Goal: Task Accomplishment & Management: Manage account settings

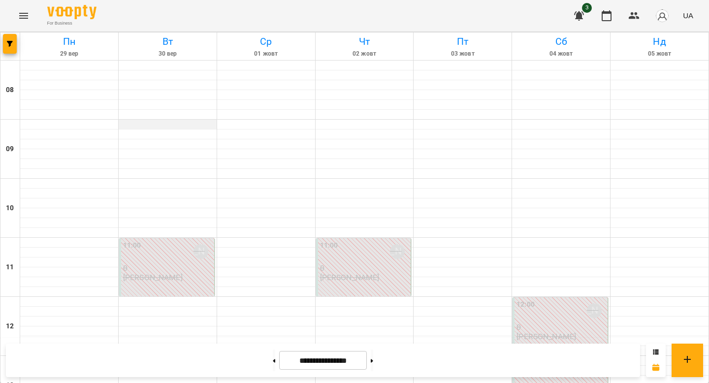
scroll to position [50, 0]
click at [316, 20] on div "For Business 3 UA" at bounding box center [354, 16] width 709 height 32
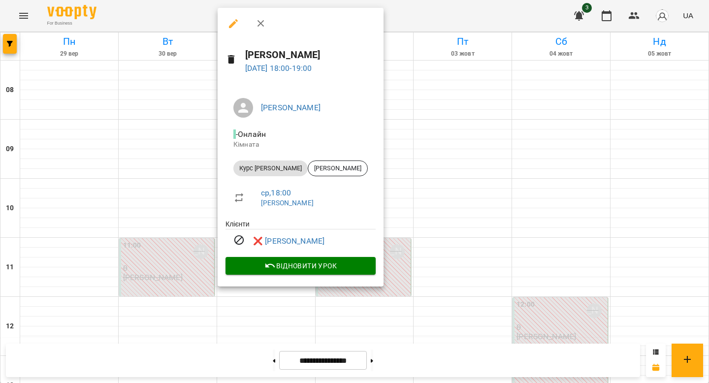
click at [379, 221] on div at bounding box center [354, 191] width 709 height 383
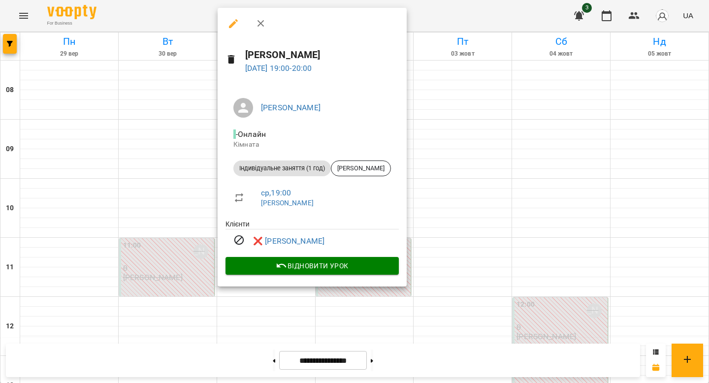
click at [437, 202] on div at bounding box center [354, 191] width 709 height 383
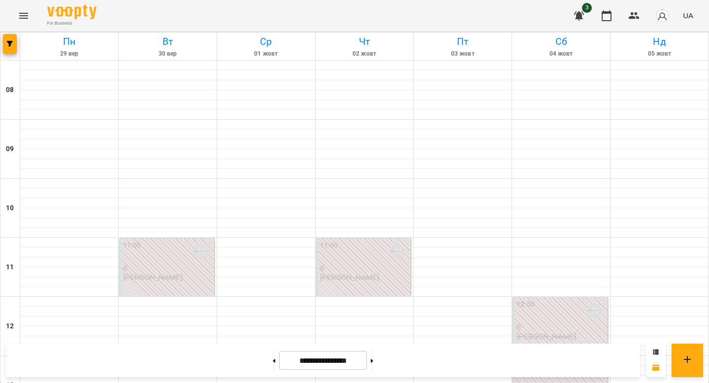
scroll to position [414, 0]
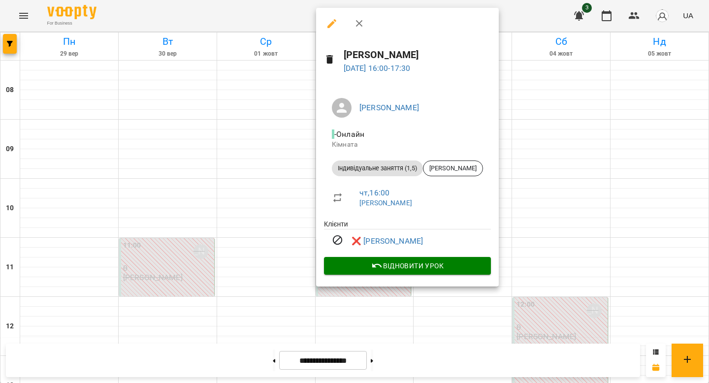
click at [270, 198] on div at bounding box center [354, 191] width 709 height 383
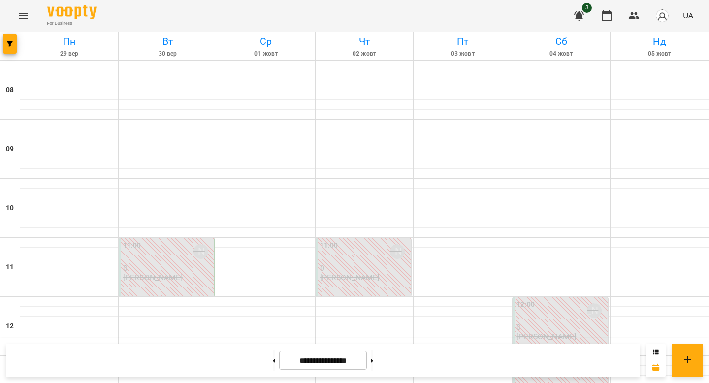
scroll to position [501, 0]
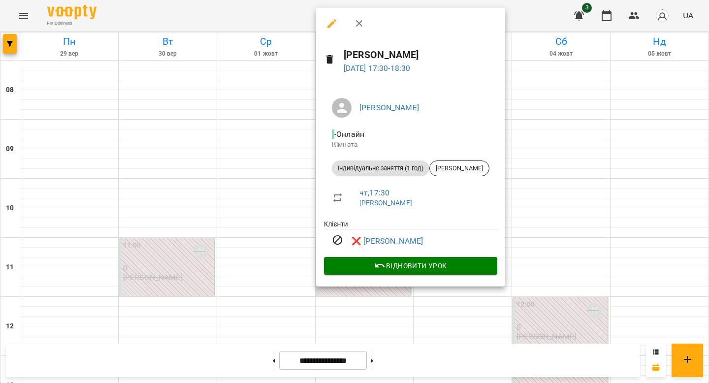
click at [298, 130] on div at bounding box center [354, 191] width 709 height 383
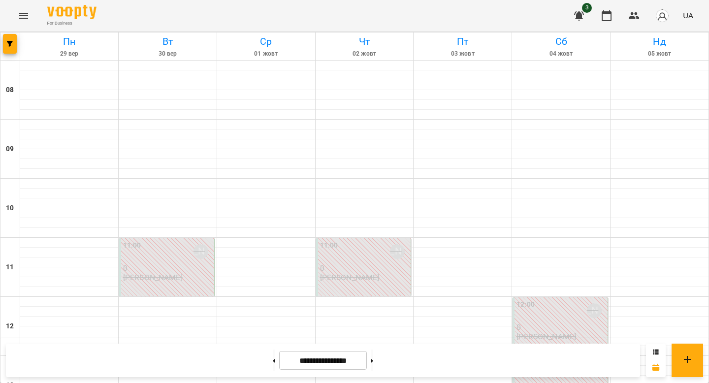
scroll to position [0, 0]
click at [373, 357] on button at bounding box center [372, 361] width 2 height 22
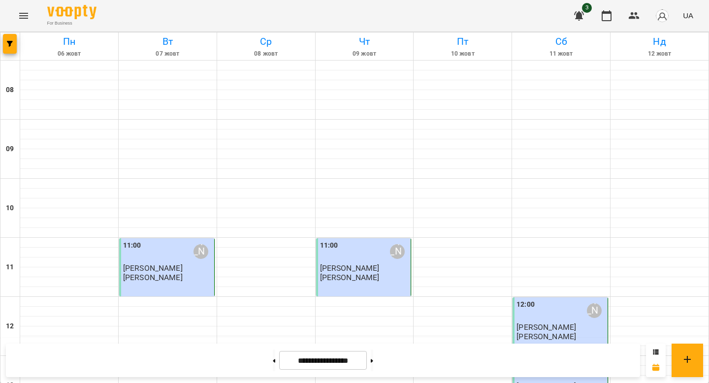
scroll to position [351, 0]
click at [373, 360] on icon at bounding box center [372, 361] width 2 height 4
type input "**********"
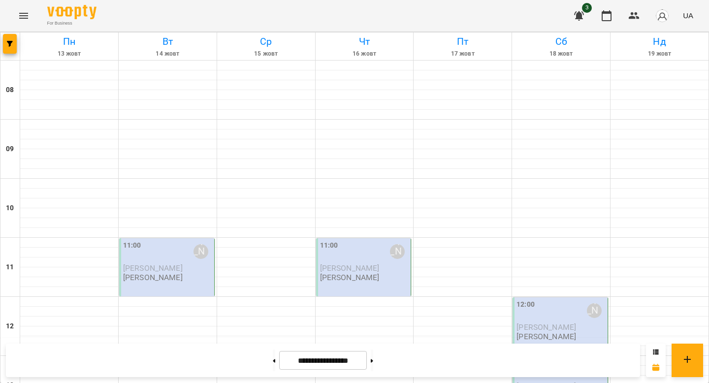
scroll to position [506, 0]
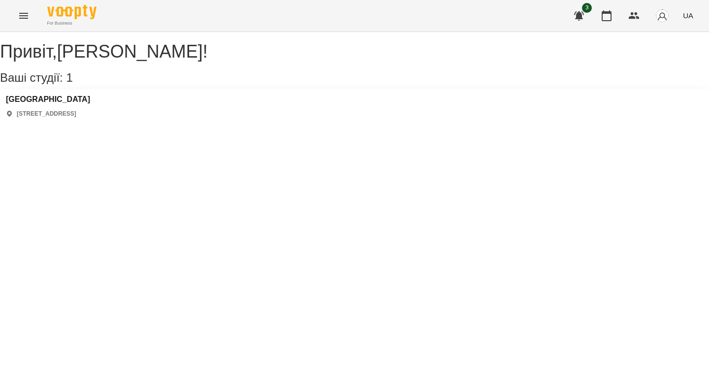
click at [490, 106] on div "Polonista center [STREET_ADDRESS]" at bounding box center [354, 106] width 709 height 35
click at [55, 104] on h3 "[GEOGRAPHIC_DATA]" at bounding box center [48, 99] width 84 height 9
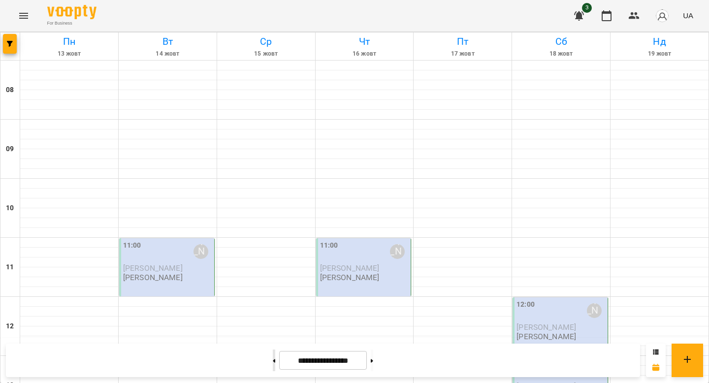
click at [273, 361] on button at bounding box center [274, 361] width 2 height 22
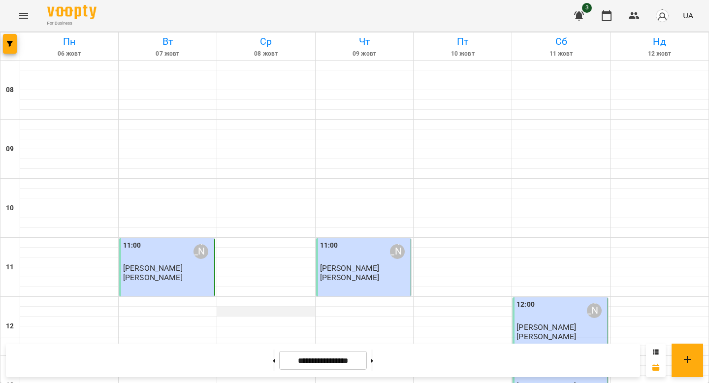
scroll to position [20, 0]
click at [273, 362] on button at bounding box center [274, 361] width 2 height 22
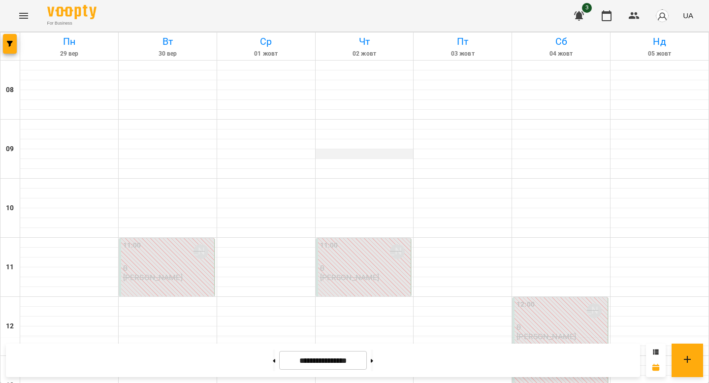
scroll to position [564, 0]
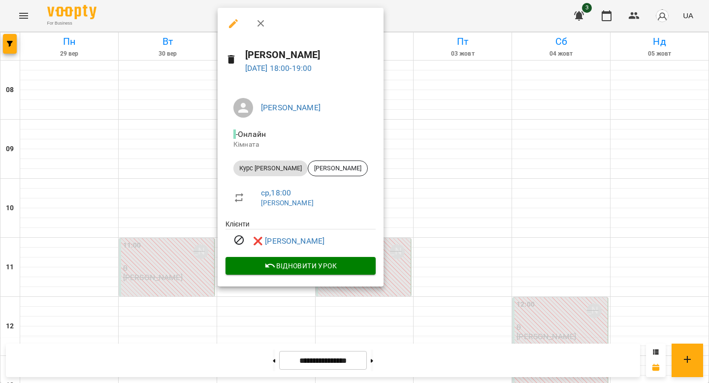
click at [198, 147] on div at bounding box center [354, 191] width 709 height 383
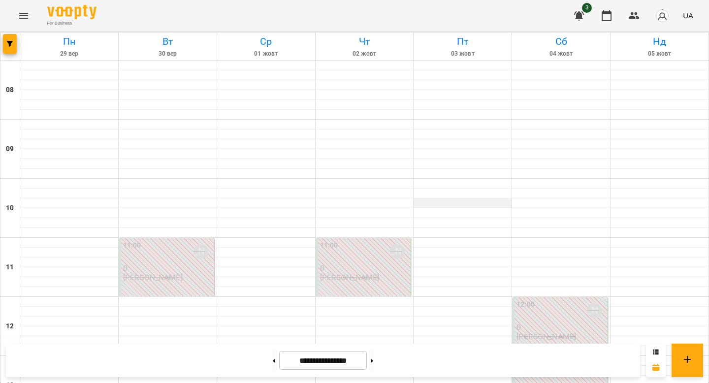
scroll to position [0, 0]
click at [373, 350] on button at bounding box center [372, 361] width 2 height 22
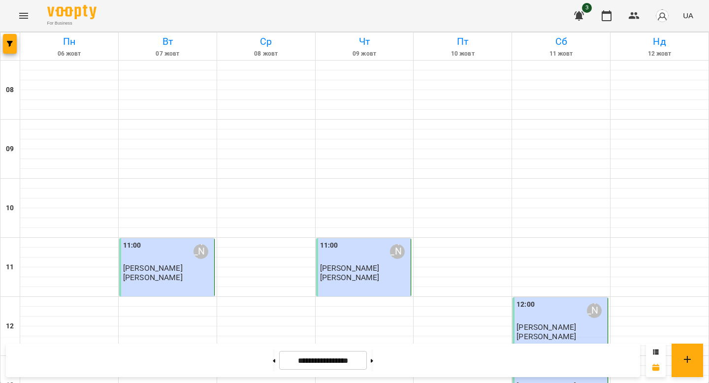
scroll to position [276, 0]
click at [373, 365] on button at bounding box center [372, 361] width 2 height 22
type input "**********"
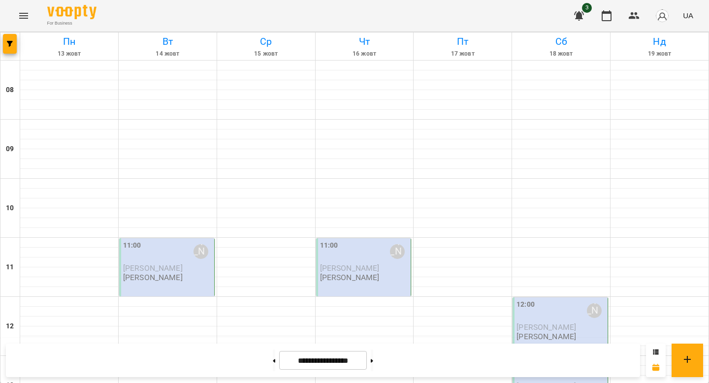
scroll to position [330, 0]
